Goal: Transaction & Acquisition: Obtain resource

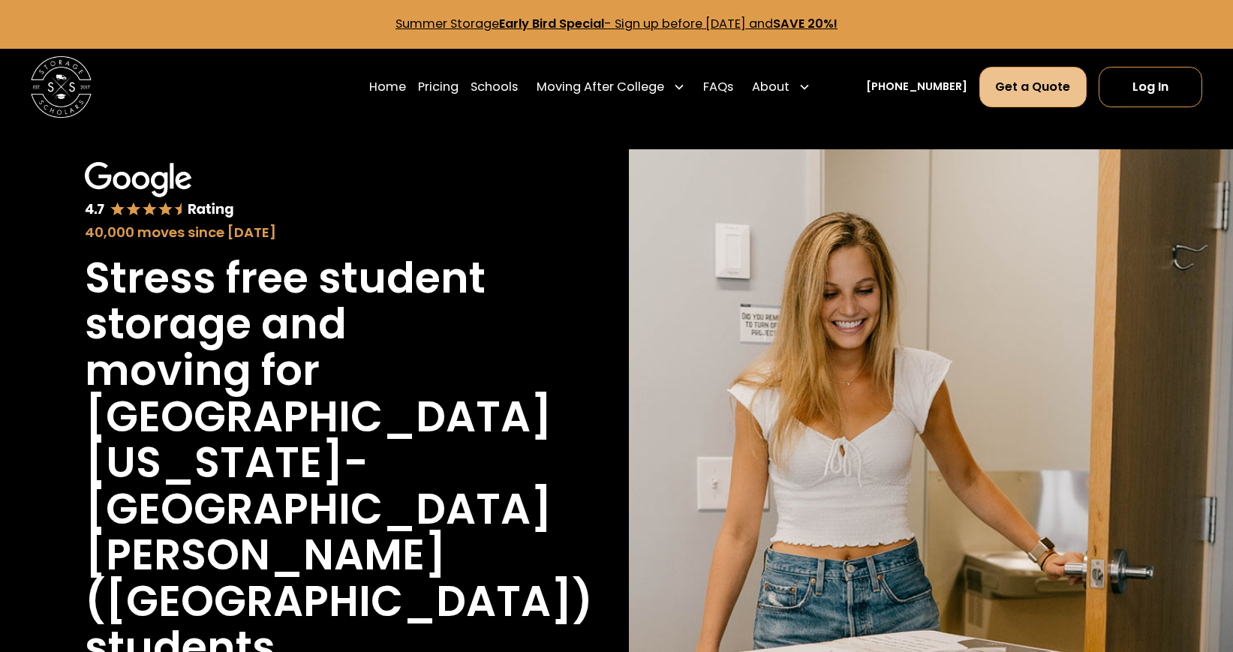
click at [1018, 90] on link "Get a Quote" at bounding box center [1032, 87] width 107 height 41
click at [1042, 88] on link "Get a Quote" at bounding box center [1032, 87] width 107 height 41
click at [1042, 77] on link "Get a Quote" at bounding box center [1032, 87] width 107 height 41
